Goal: Task Accomplishment & Management: Use online tool/utility

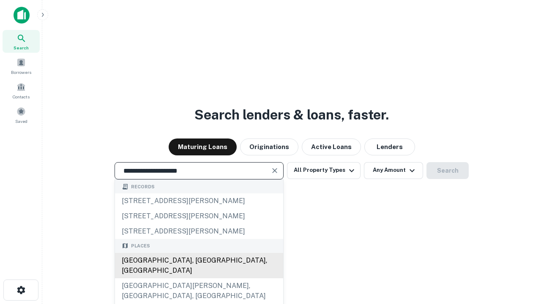
click at [199, 279] on div "Santa Monica, CA, USA" at bounding box center [199, 265] width 168 height 25
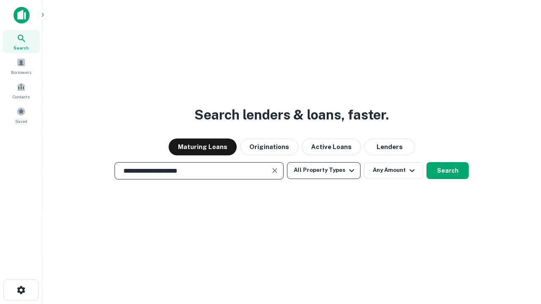
type input "**********"
click at [324, 170] on button "All Property Types" at bounding box center [324, 170] width 74 height 17
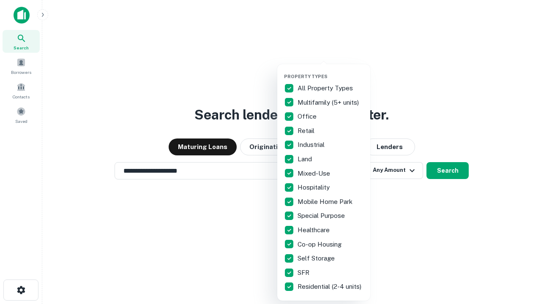
click at [331, 71] on button "button" at bounding box center [330, 71] width 93 height 0
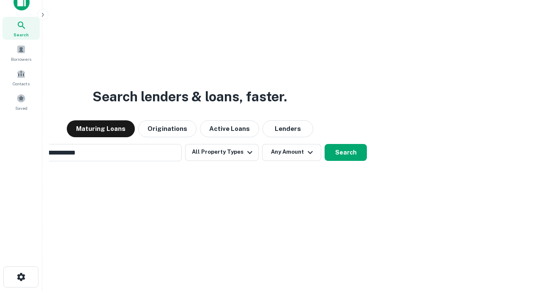
scroll to position [14, 0]
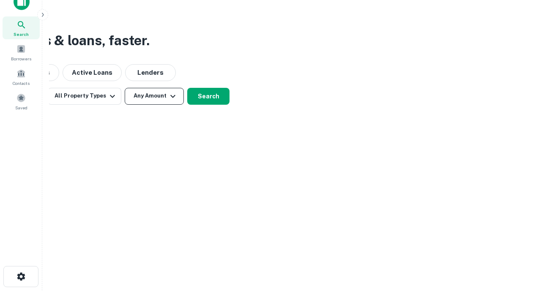
click at [154, 96] on button "Any Amount" at bounding box center [154, 96] width 59 height 17
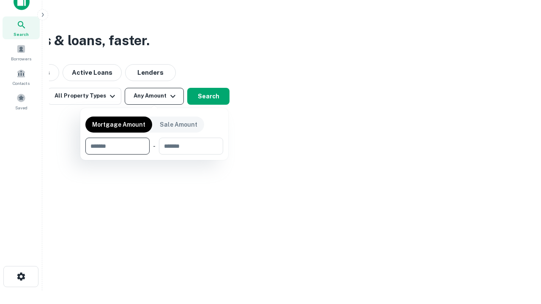
type input "*******"
click at [154, 155] on button "button" at bounding box center [154, 155] width 138 height 0
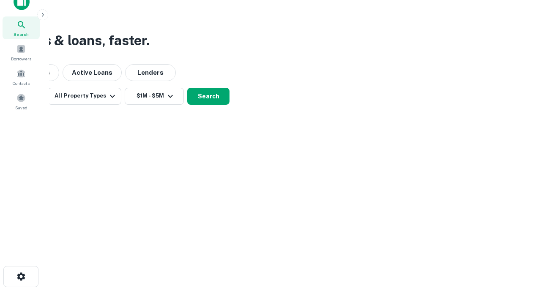
scroll to position [5, 156]
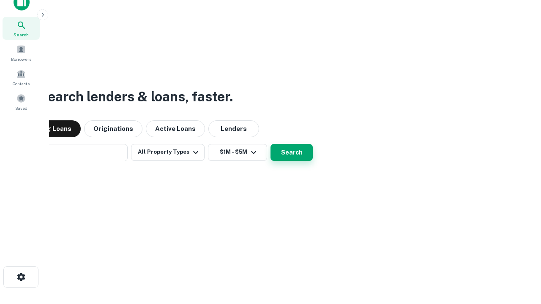
click at [271, 144] on button "Search" at bounding box center [292, 152] width 42 height 17
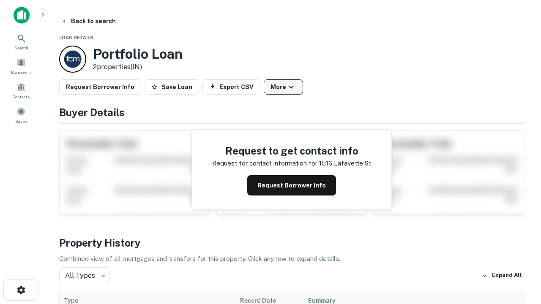
click at [283, 87] on button "More" at bounding box center [283, 87] width 39 height 15
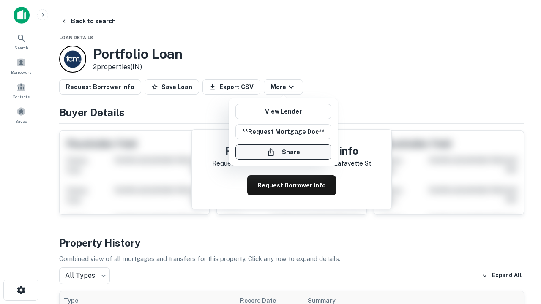
click at [283, 152] on button "Share" at bounding box center [284, 152] width 96 height 15
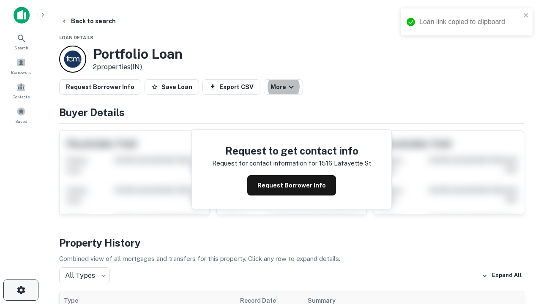
click at [21, 291] on icon "button" at bounding box center [21, 290] width 10 height 10
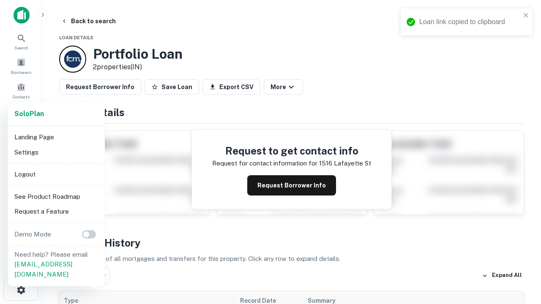
click at [56, 174] on li "Logout" at bounding box center [56, 174] width 91 height 15
